Goal: Transaction & Acquisition: Purchase product/service

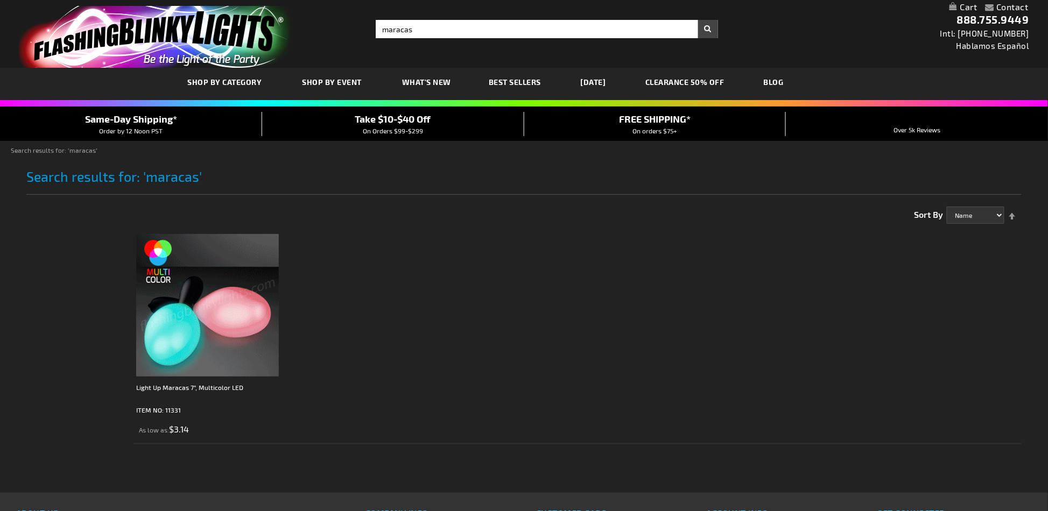
click at [243, 312] on img at bounding box center [207, 305] width 143 height 143
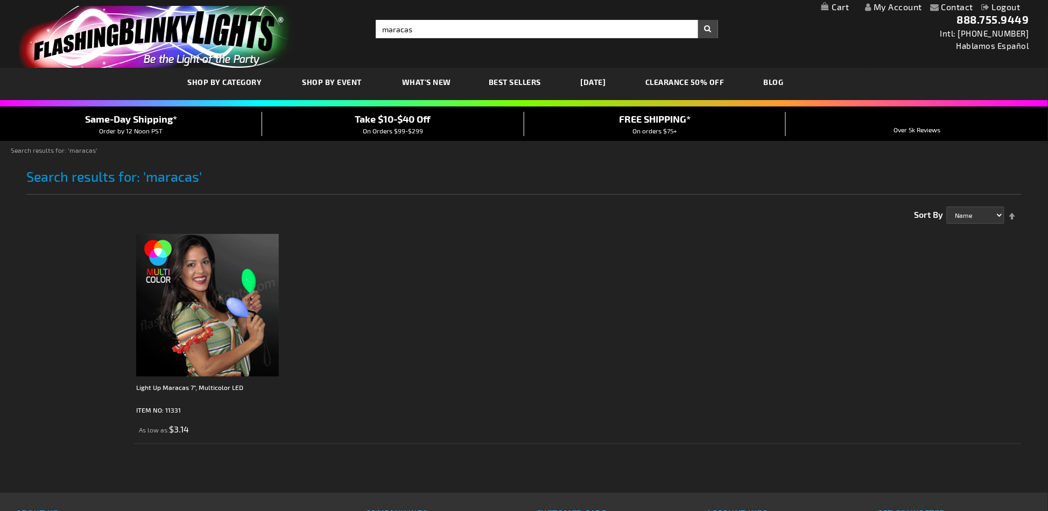
click at [213, 310] on img at bounding box center [207, 305] width 143 height 143
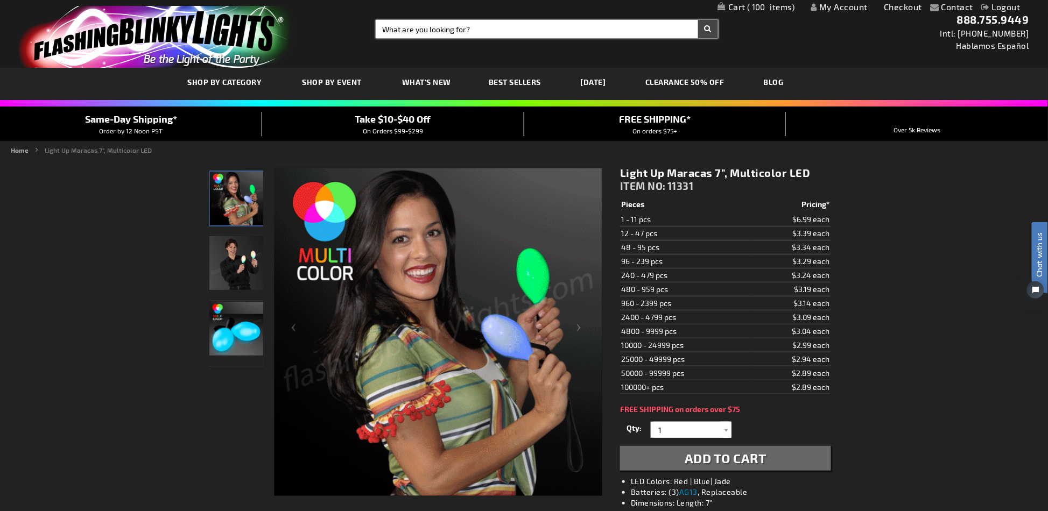
click at [473, 31] on input "Search" at bounding box center [547, 29] width 342 height 18
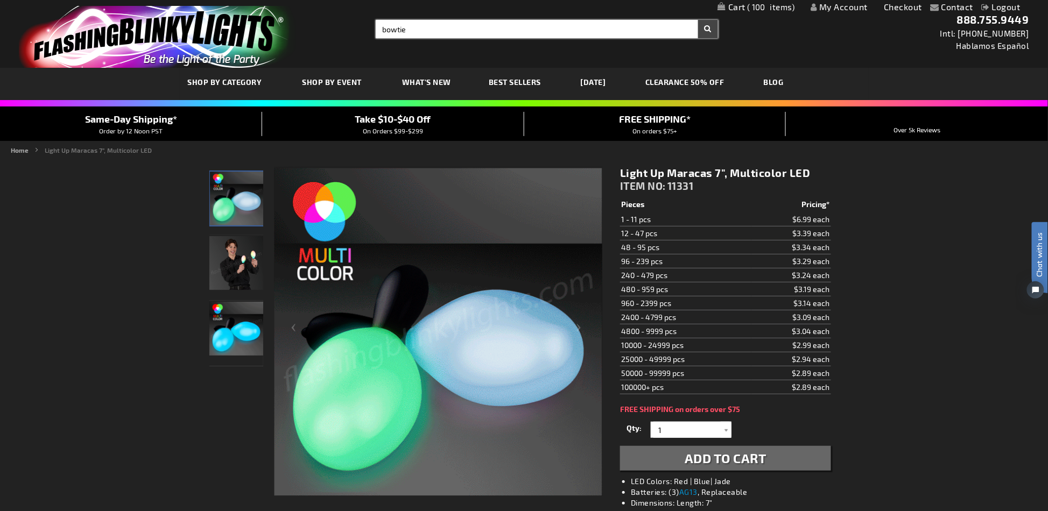
type input "bowtie"
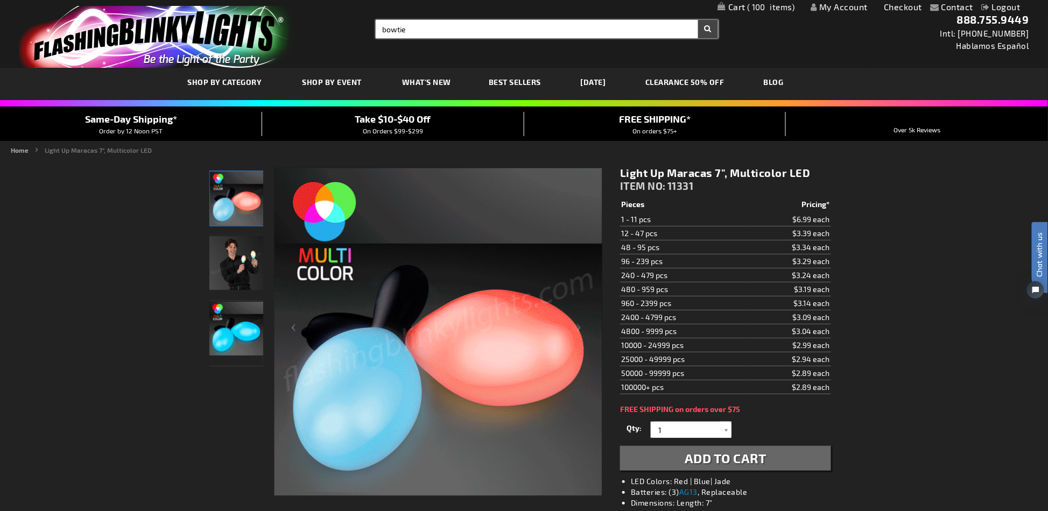
click at [698, 20] on button "Search" at bounding box center [708, 29] width 20 height 18
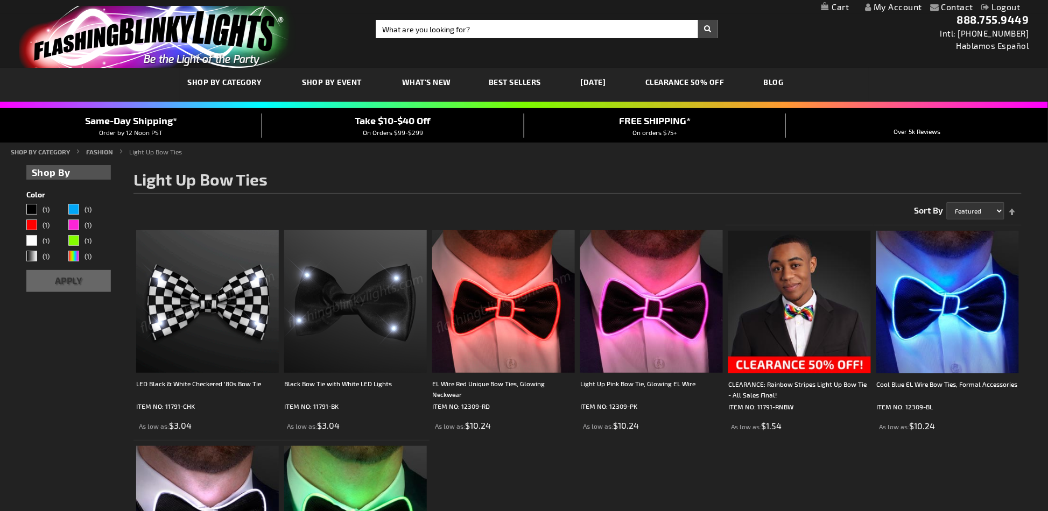
scroll to position [72, 0]
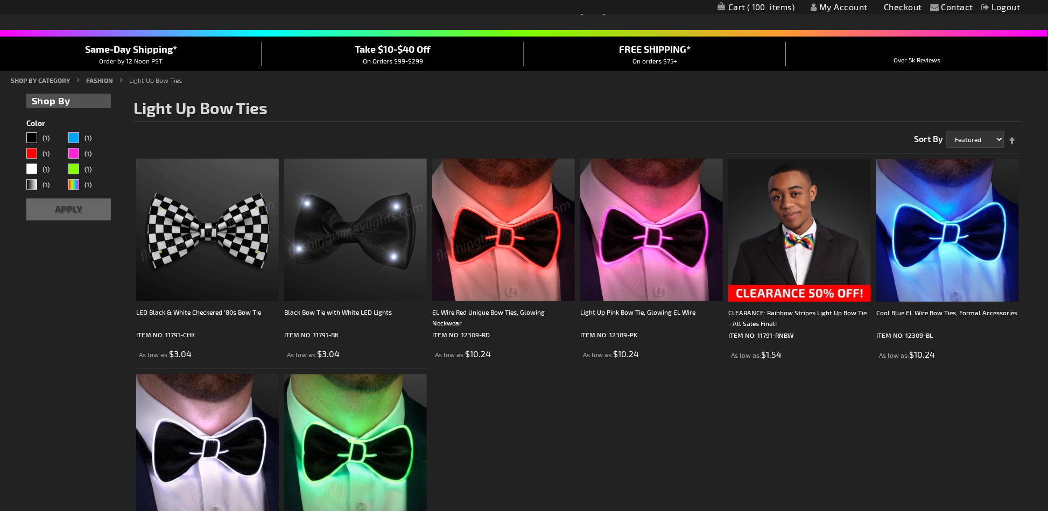
click at [714, 443] on ol "LED Black & White Checkered '80s Bow Tie ITEM NO: 11791-CHK As low as $3.04 ITE…" at bounding box center [577, 369] width 888 height 432
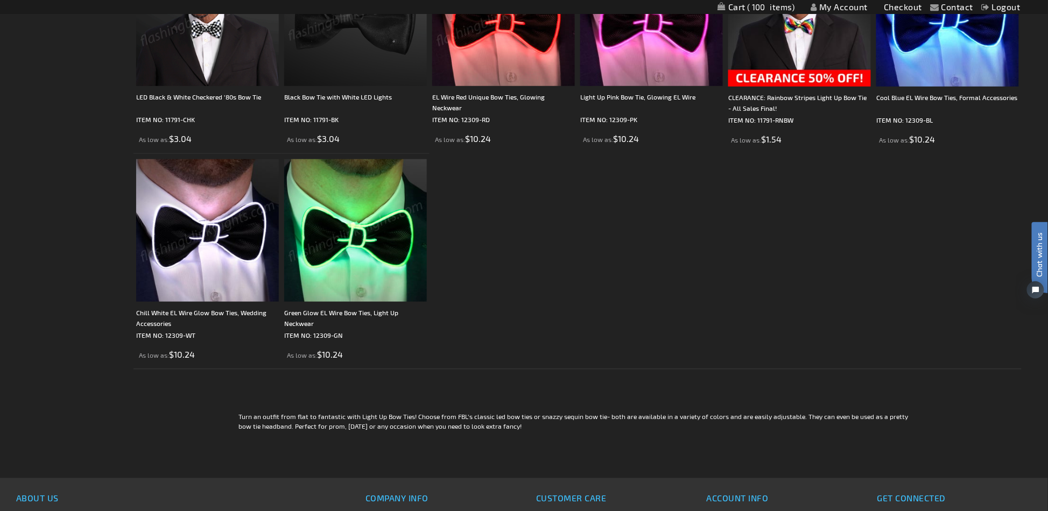
scroll to position [0, 0]
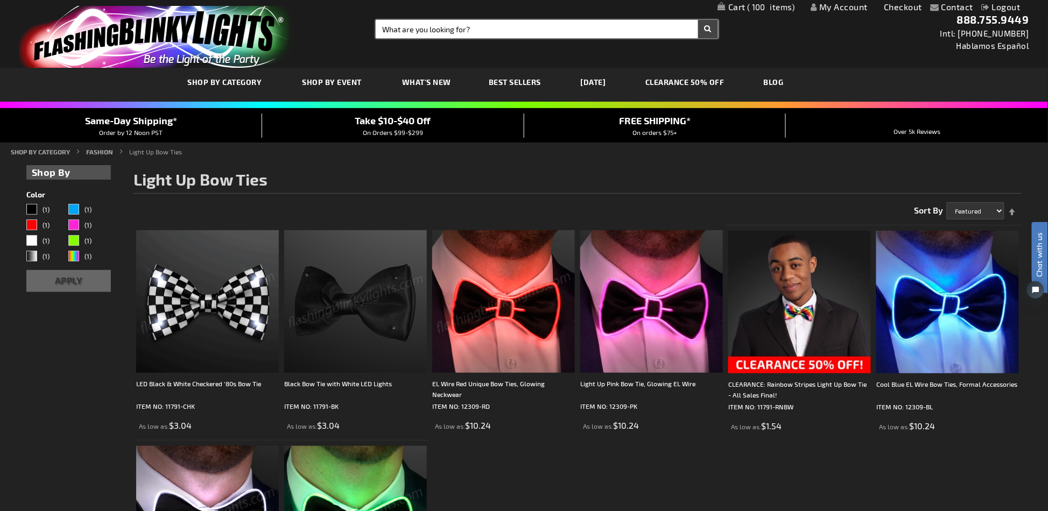
click at [564, 25] on input "Search" at bounding box center [547, 29] width 342 height 18
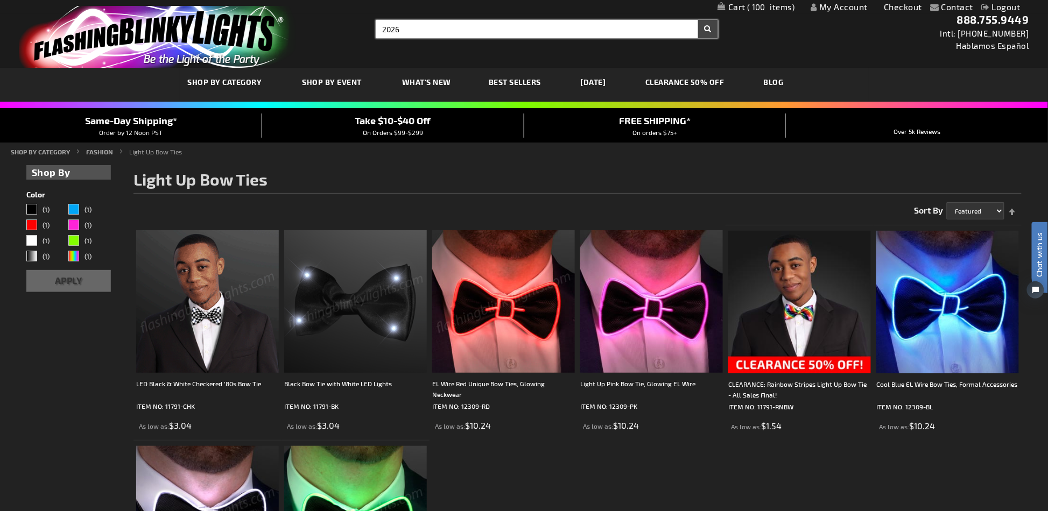
type input "2026"
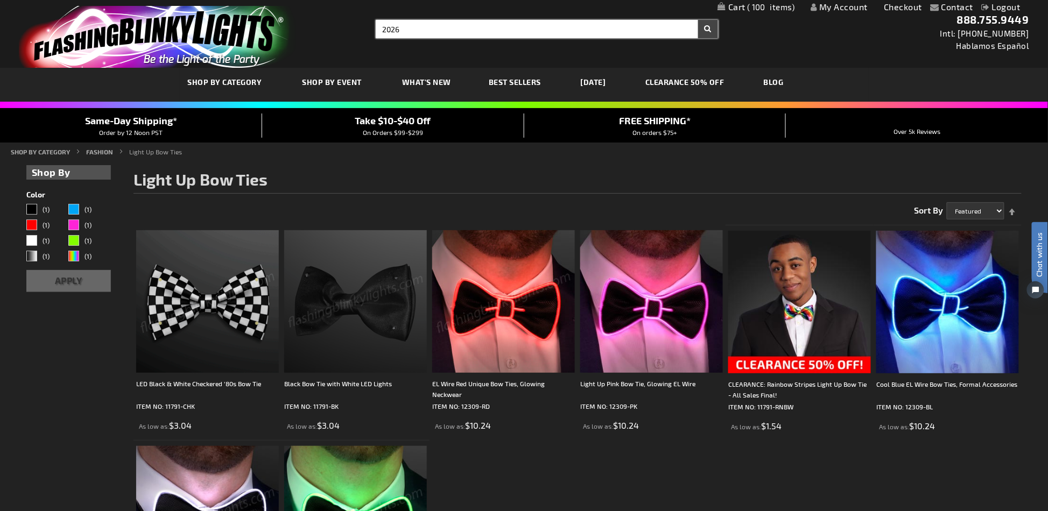
click at [698, 20] on button "Search" at bounding box center [708, 29] width 20 height 18
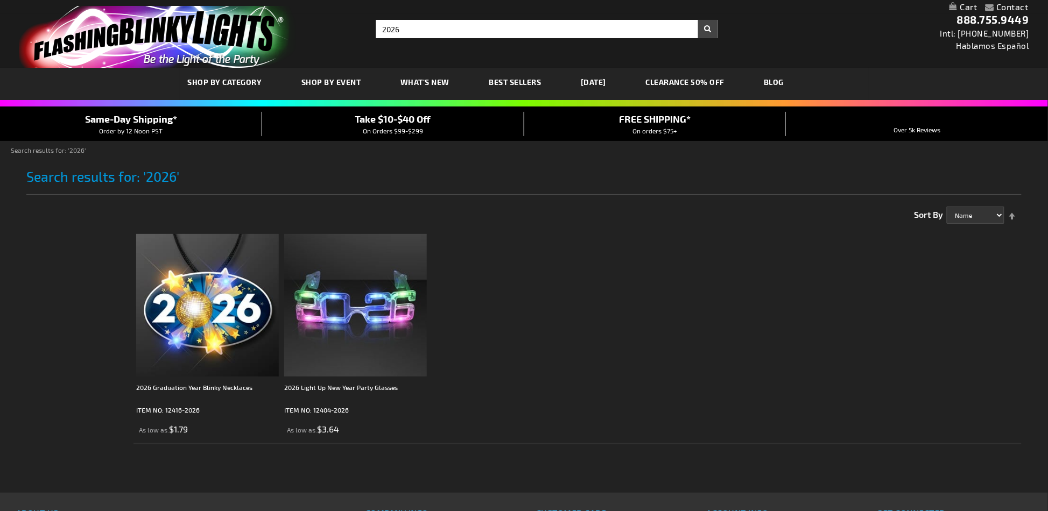
click at [343, 327] on img at bounding box center [355, 305] width 143 height 143
